Goal: Task Accomplishment & Management: Use online tool/utility

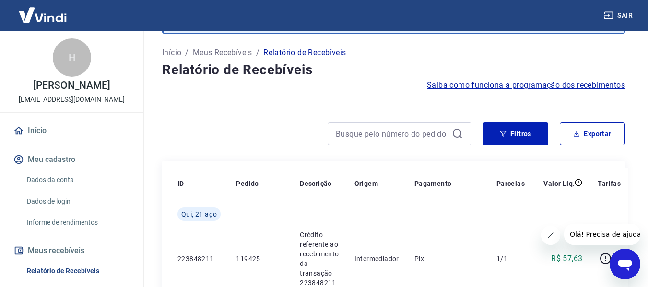
scroll to position [48, 0]
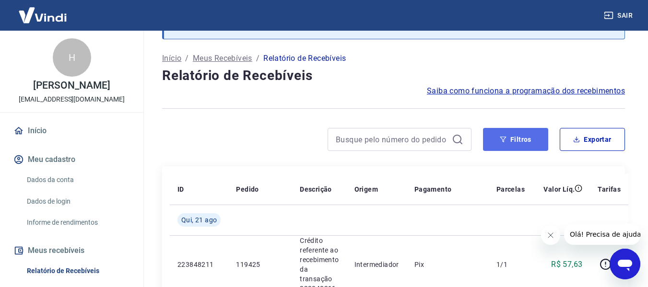
click at [510, 137] on button "Filtros" at bounding box center [515, 139] width 65 height 23
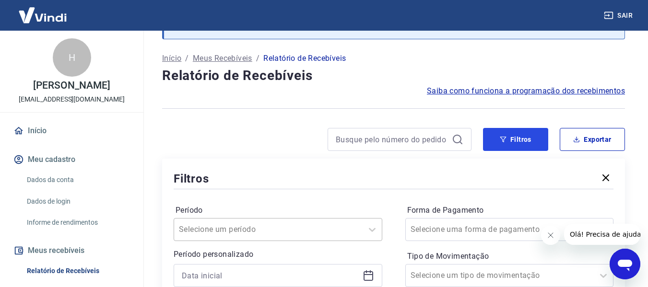
scroll to position [192, 0]
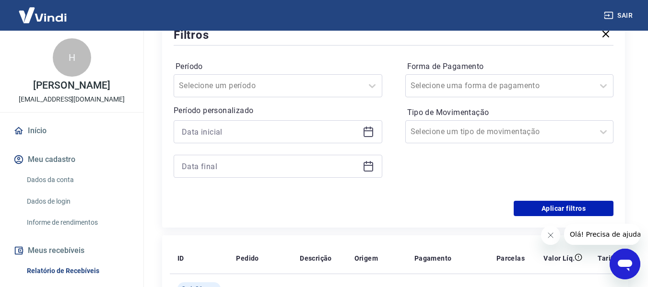
click at [368, 132] on icon at bounding box center [368, 132] width 12 height 12
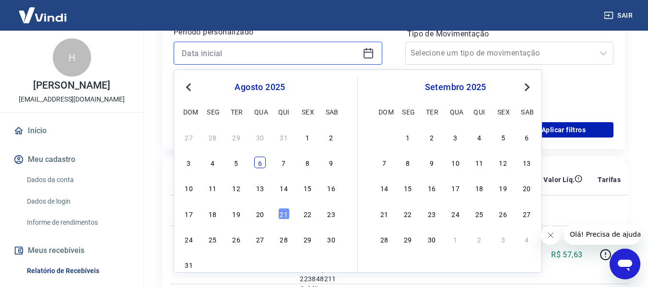
scroll to position [288, 0]
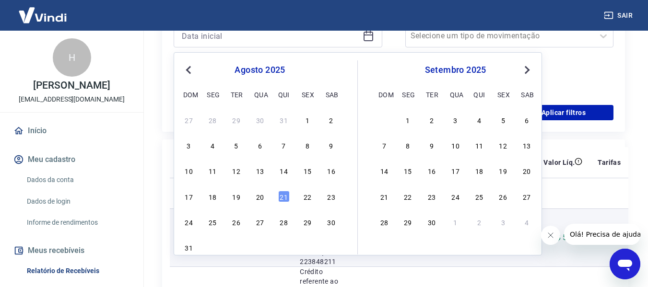
click at [237, 199] on div "19" at bounding box center [237, 197] width 12 height 12
type input "[DATE]"
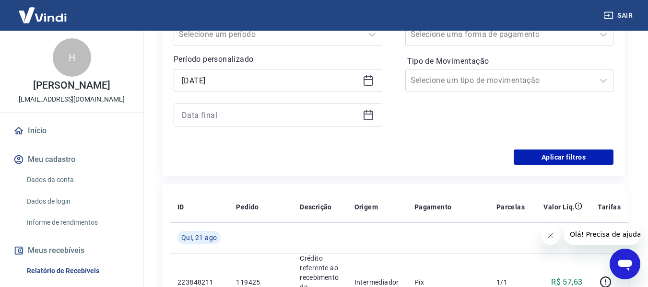
scroll to position [192, 0]
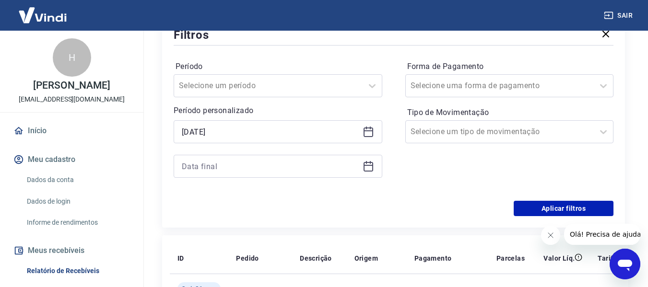
click at [369, 167] on icon at bounding box center [368, 167] width 12 height 12
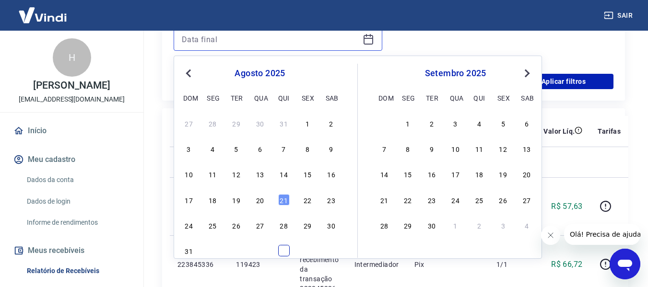
scroll to position [336, 0]
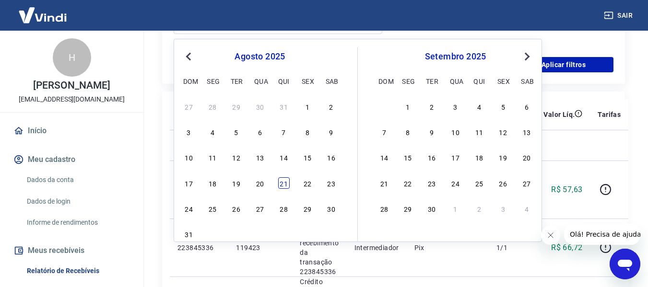
click at [285, 184] on div "21" at bounding box center [284, 183] width 12 height 12
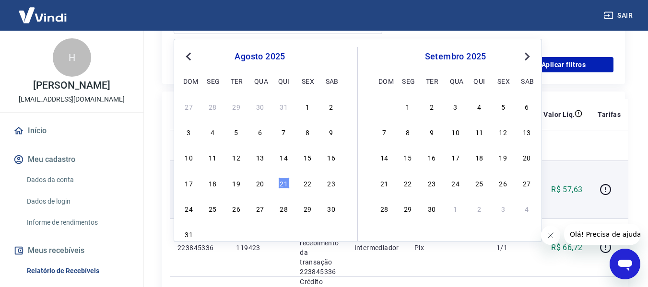
type input "[DATE]"
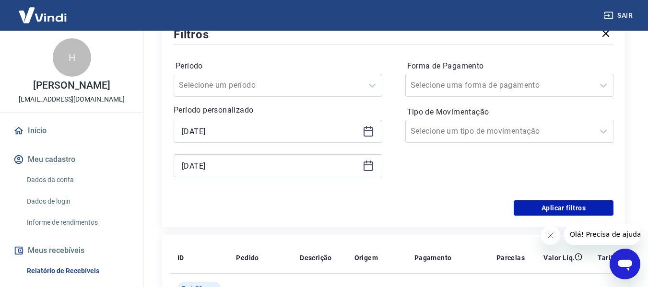
scroll to position [192, 0]
click at [514, 85] on div at bounding box center [499, 85] width 179 height 13
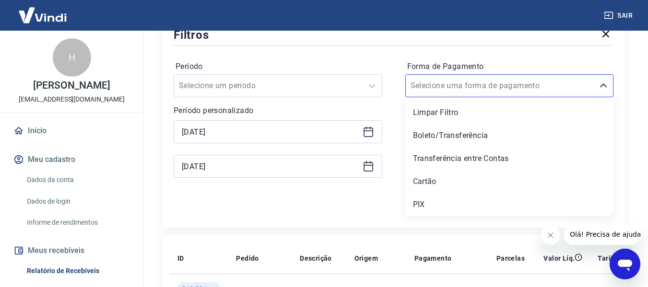
drag, startPoint x: 417, startPoint y: 203, endPoint x: 439, endPoint y: 207, distance: 22.4
click at [417, 202] on div "PIX" at bounding box center [509, 204] width 209 height 19
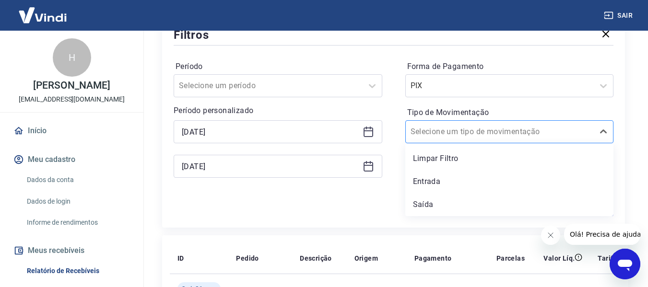
click at [449, 132] on input "Tipo de Movimentação" at bounding box center [458, 132] width 97 height 12
click at [342, 206] on div "Aplicar filtros" at bounding box center [394, 208] width 440 height 15
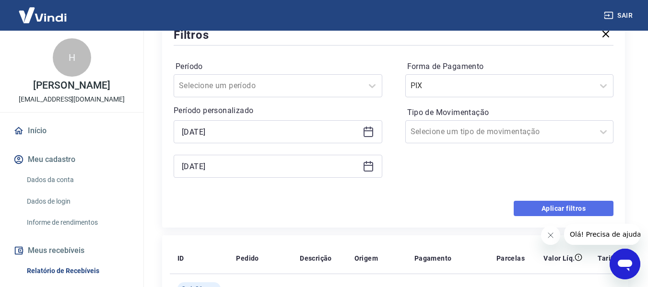
click at [549, 208] on button "Aplicar filtros" at bounding box center [563, 208] width 100 height 15
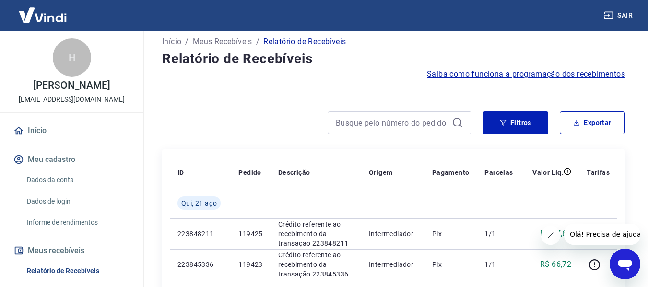
scroll to position [48, 0]
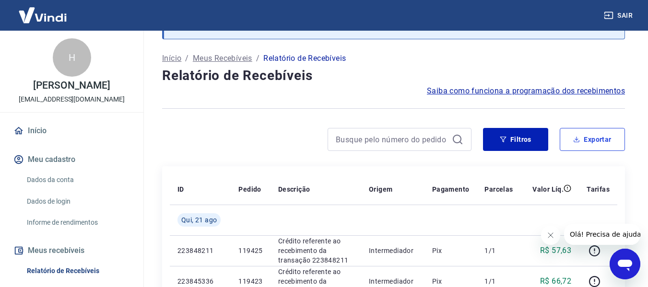
click at [580, 139] on button "Exportar" at bounding box center [591, 139] width 65 height 23
type input "[DATE]"
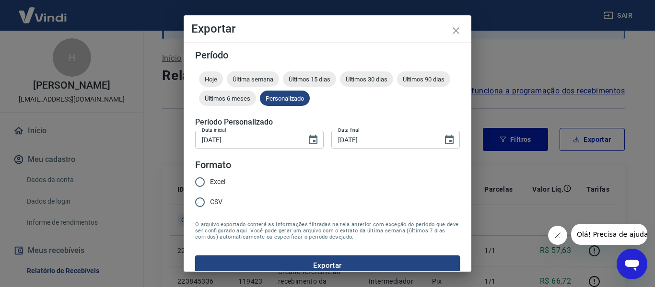
click at [203, 174] on input "Excel" at bounding box center [200, 182] width 20 height 20
radio input "true"
click at [339, 260] on button "Exportar" at bounding box center [327, 265] width 265 height 20
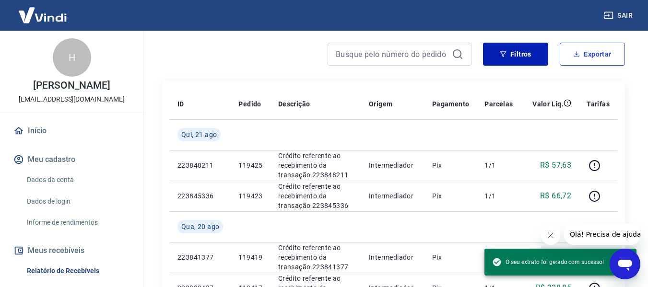
scroll to position [0, 0]
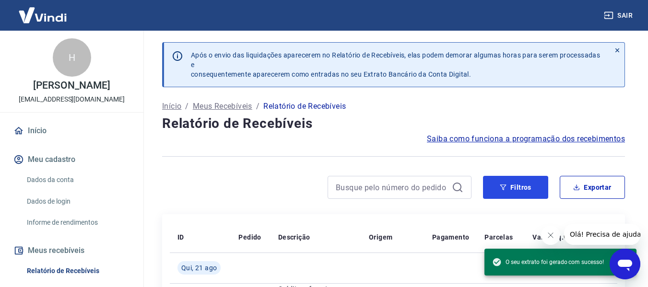
drag, startPoint x: 499, startPoint y: 186, endPoint x: 397, endPoint y: 181, distance: 102.7
click at [499, 185] on button "Filtros" at bounding box center [515, 187] width 65 height 23
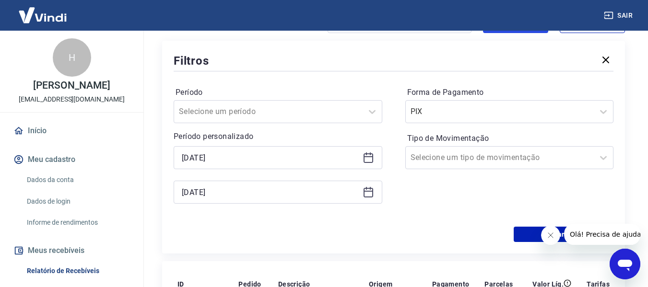
scroll to position [192, 0]
